Goal: Task Accomplishment & Management: Manage account settings

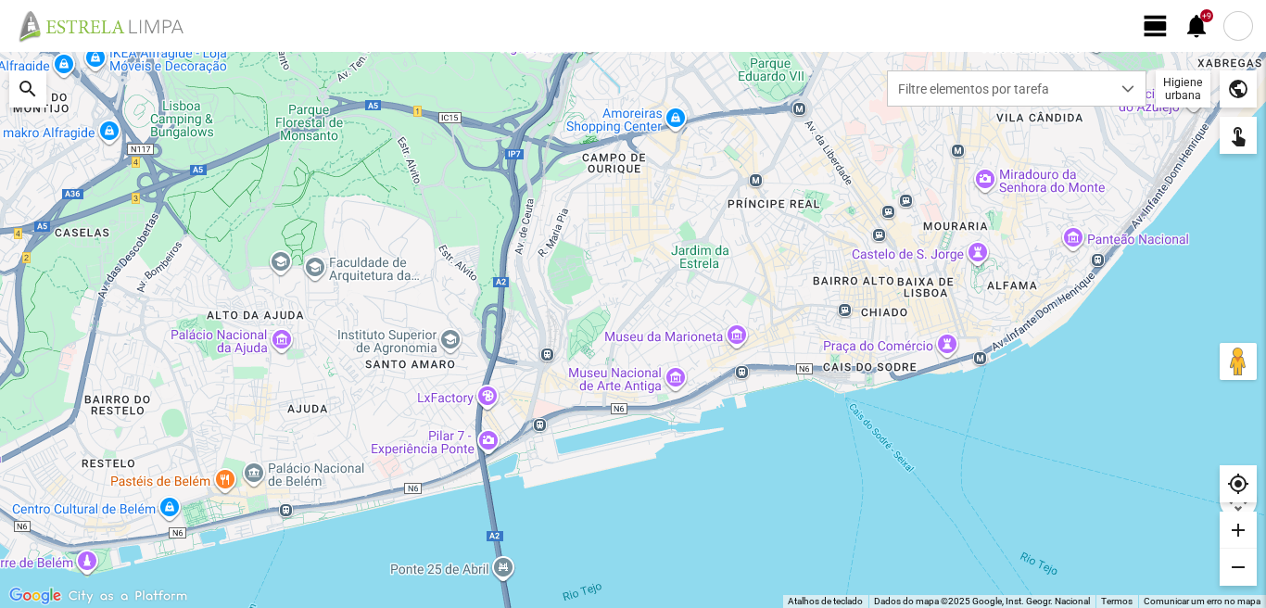
click at [1158, 25] on span "view_day" at bounding box center [1156, 26] width 28 height 28
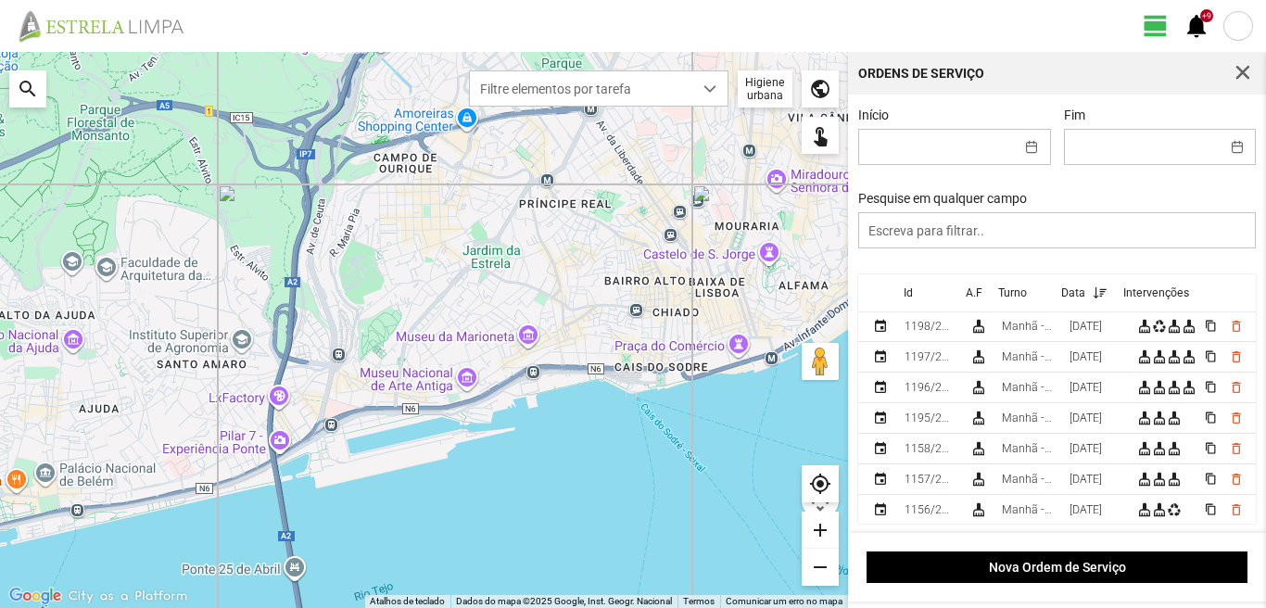
scroll to position [278, 0]
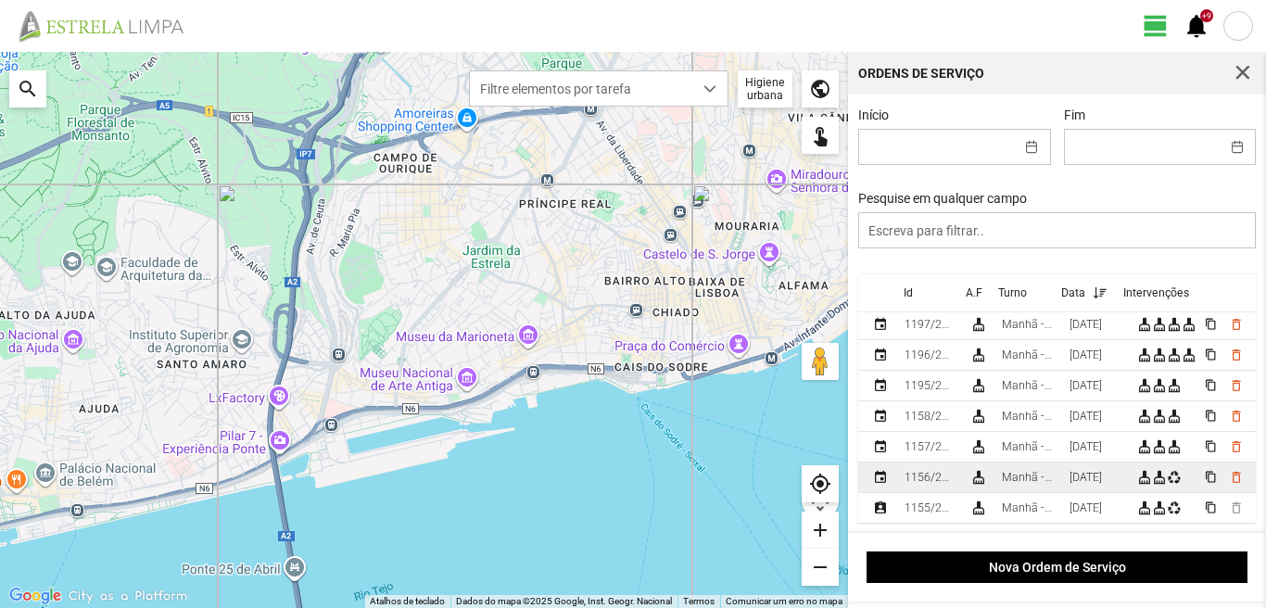
click at [1082, 484] on div "[DATE]" at bounding box center [1086, 477] width 32 height 13
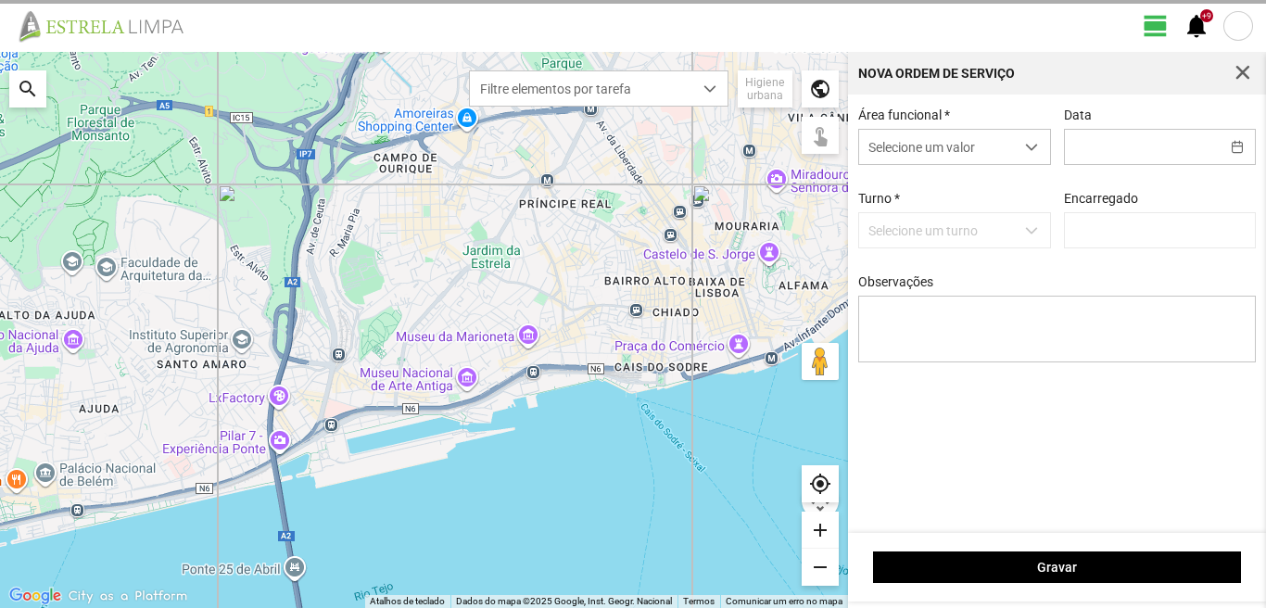
type input "[DATE]"
type input "[PERSON_NAME]"
type textarea "6-10-22-25-36-39-45-49-50-Descanso Ao serviço-17-44-47-Eo38"
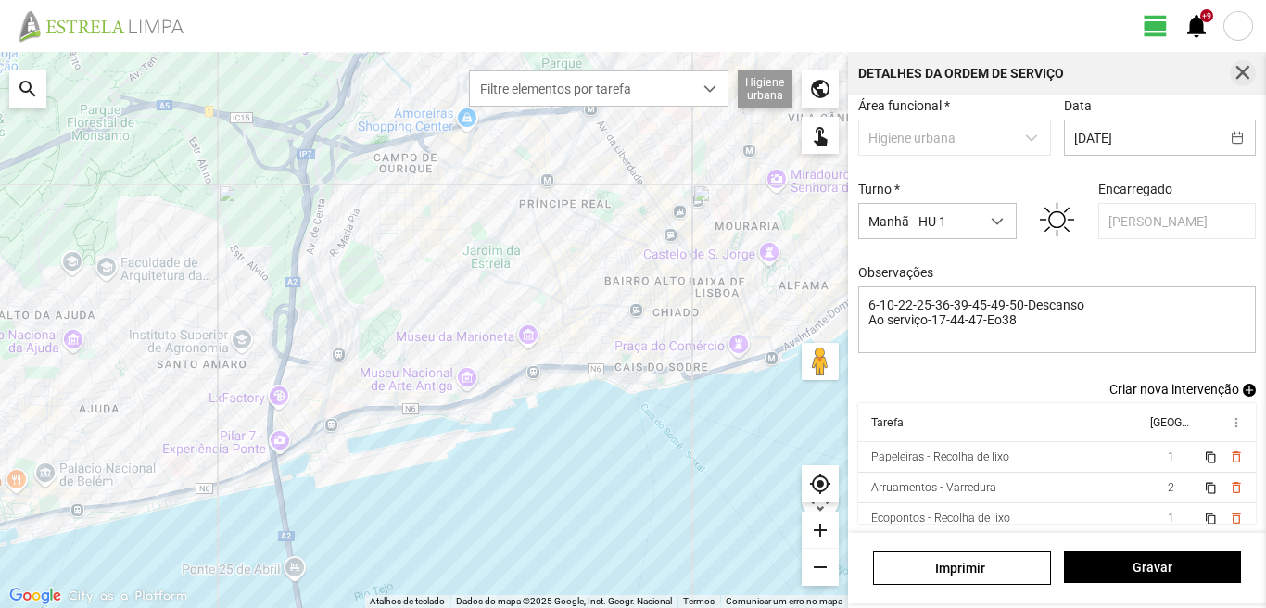
click at [1241, 65] on span "button" at bounding box center [1243, 73] width 17 height 17
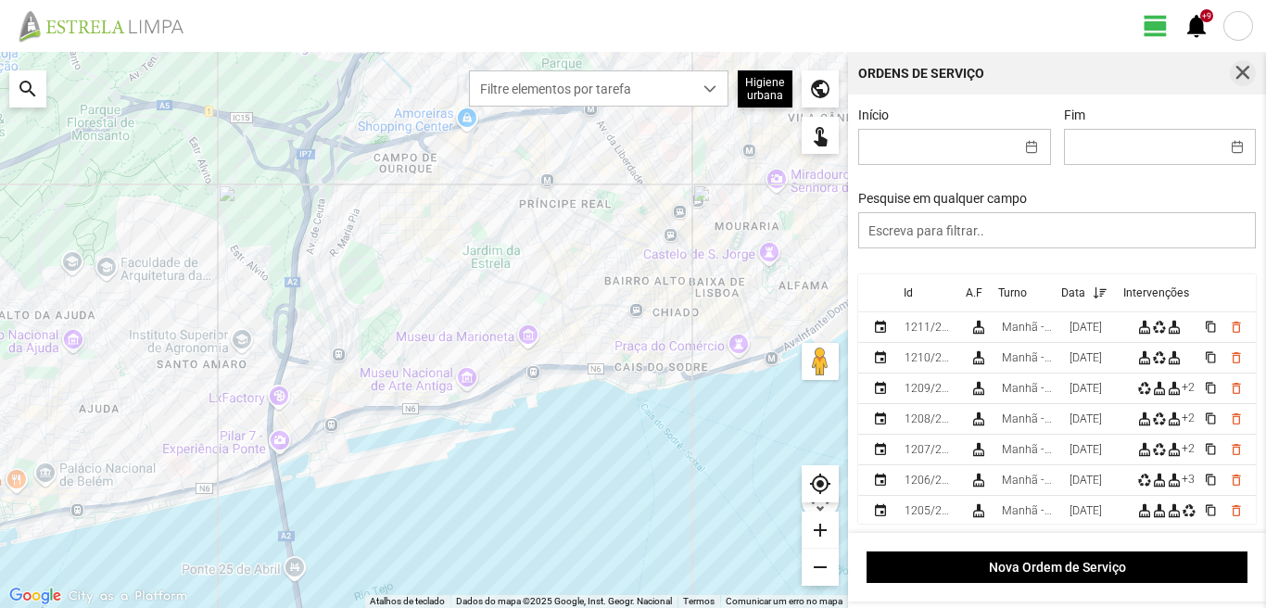
click at [1243, 66] on span "button" at bounding box center [1243, 73] width 17 height 17
